Goal: Task Accomplishment & Management: Complete application form

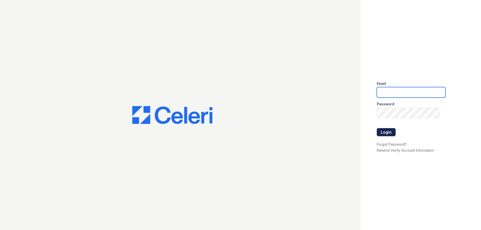
type input "[PERSON_NAME][EMAIL_ADDRESS][DOMAIN_NAME]"
click at [391, 133] on button "Login" at bounding box center [386, 132] width 19 height 8
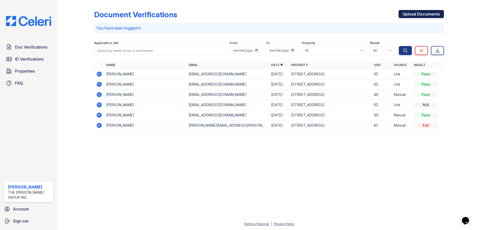
click at [418, 15] on link "Upload Documents" at bounding box center [420, 14] width 45 height 8
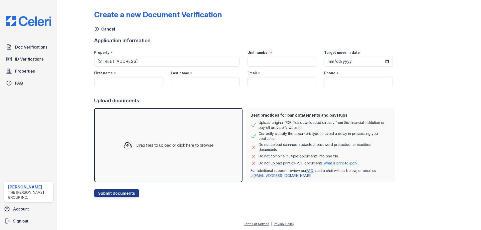
click at [179, 146] on div "Drag files to upload or click here to browse" at bounding box center [174, 145] width 77 height 6
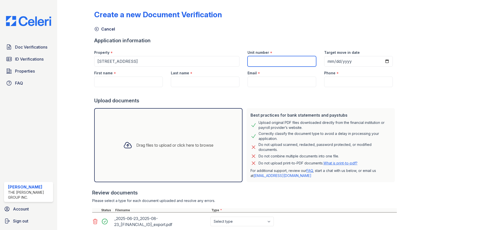
click at [279, 58] on input "Unit number" at bounding box center [281, 61] width 69 height 11
type input "7B"
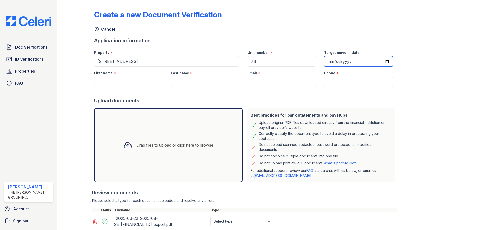
click at [341, 62] on input "Target move in date" at bounding box center [358, 61] width 69 height 11
click at [365, 63] on input "Target move in date" at bounding box center [358, 61] width 69 height 11
click at [379, 62] on input "Target move in date" at bounding box center [358, 61] width 69 height 11
type input "2025-10-01"
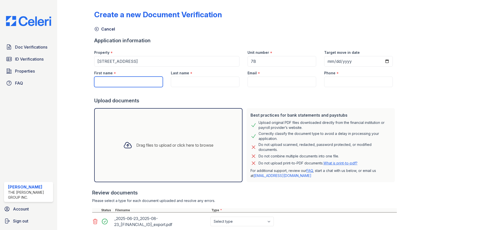
click at [145, 84] on input "First name" at bounding box center [128, 82] width 69 height 11
type input "Alain"
click at [204, 82] on input "Last name" at bounding box center [205, 82] width 69 height 11
type input "Lucas"
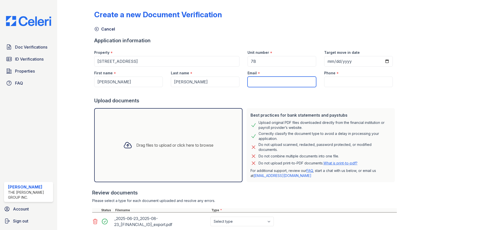
click at [267, 84] on input "Email" at bounding box center [281, 82] width 69 height 11
type input "priscilla@brooklyngroup.com"
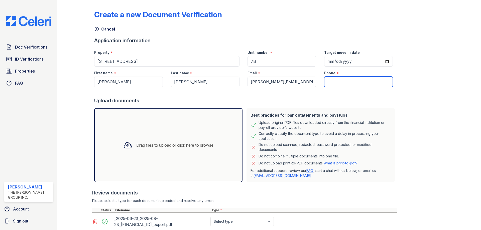
click at [340, 85] on input "Phone" at bounding box center [358, 82] width 69 height 11
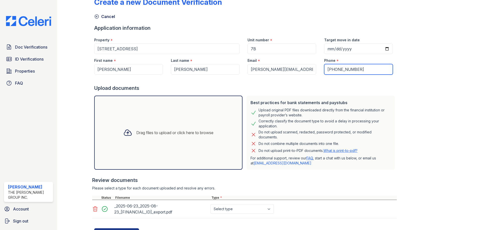
scroll to position [36, 0]
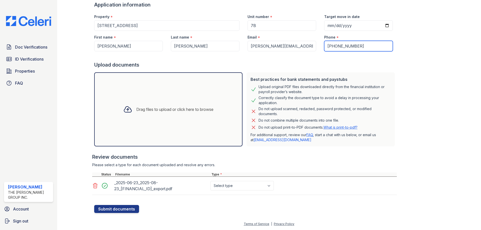
type input "718-408-8777"
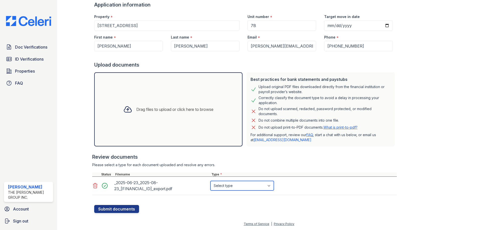
click at [267, 185] on select "Select type Paystub Bank Statement Offer Letter Tax Documents Benefit Award Let…" at bounding box center [241, 186] width 63 height 10
select select "bank_statement"
click at [210, 181] on select "Select type Paystub Bank Statement Offer Letter Tax Documents Benefit Award Let…" at bounding box center [241, 186] width 63 height 10
click at [118, 210] on button "Submit documents" at bounding box center [116, 209] width 45 height 8
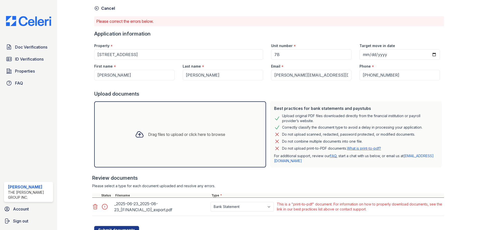
scroll to position [42, 0]
